Goal: Navigation & Orientation: Find specific page/section

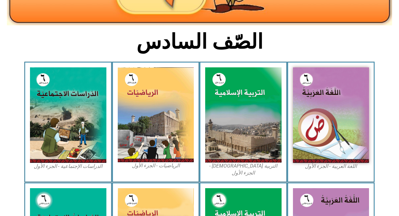
scroll to position [134, 0]
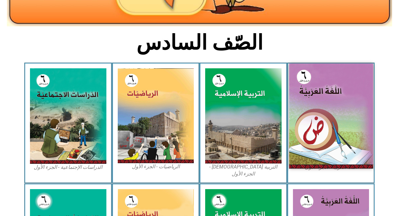
click at [345, 129] on img at bounding box center [331, 115] width 84 height 105
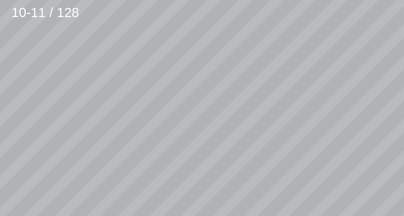
scroll to position [117, -54]
